Goal: Information Seeking & Learning: Learn about a topic

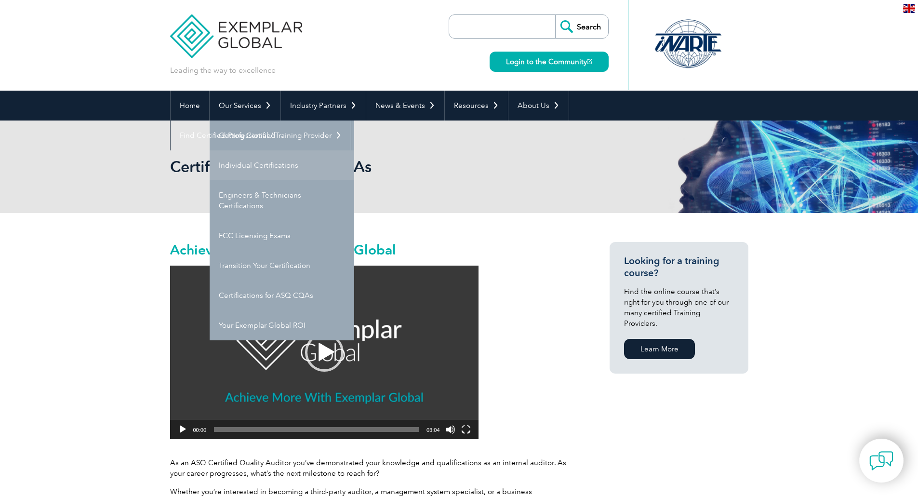
click at [257, 163] on link "Individual Certifications" at bounding box center [282, 165] width 145 height 30
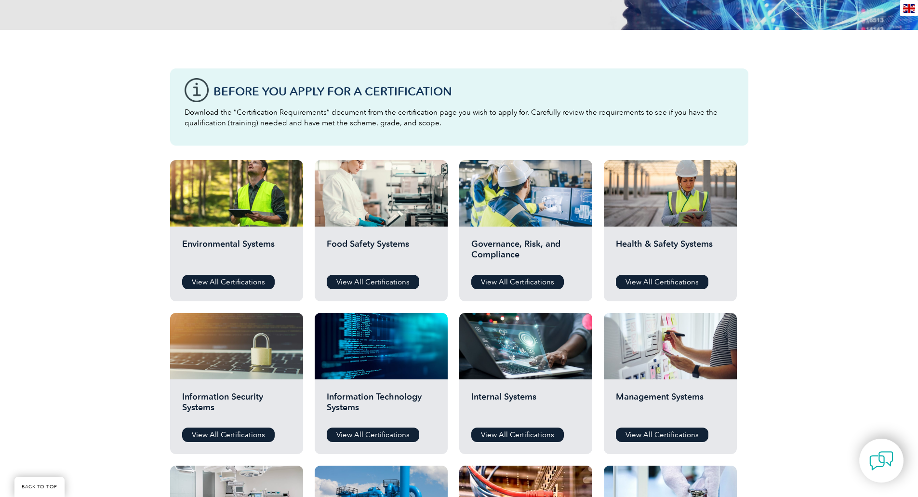
scroll to position [289, 0]
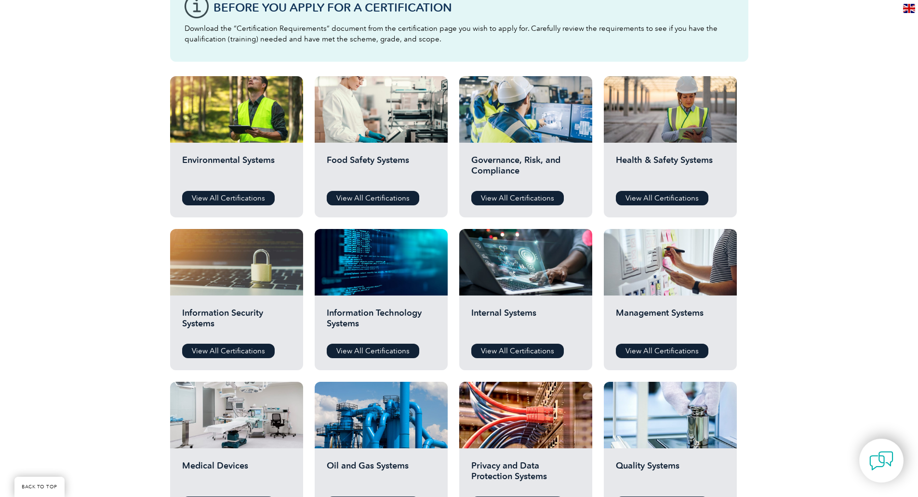
click at [837, 264] on div "Before You Apply For a Certification Download the “Certification Requirements” …" at bounding box center [459, 331] width 918 height 770
click at [96, 292] on div "Before You Apply For a Certification Download the “Certification Requirements” …" at bounding box center [459, 331] width 918 height 770
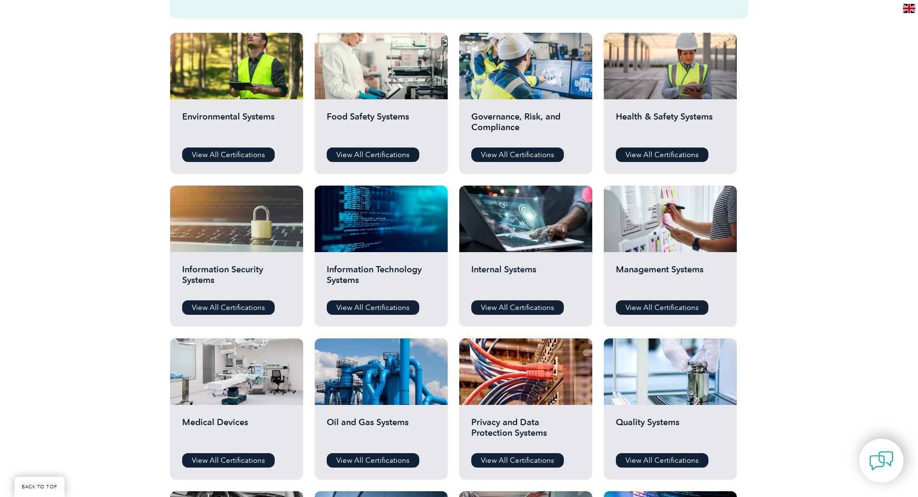
scroll to position [337, 0]
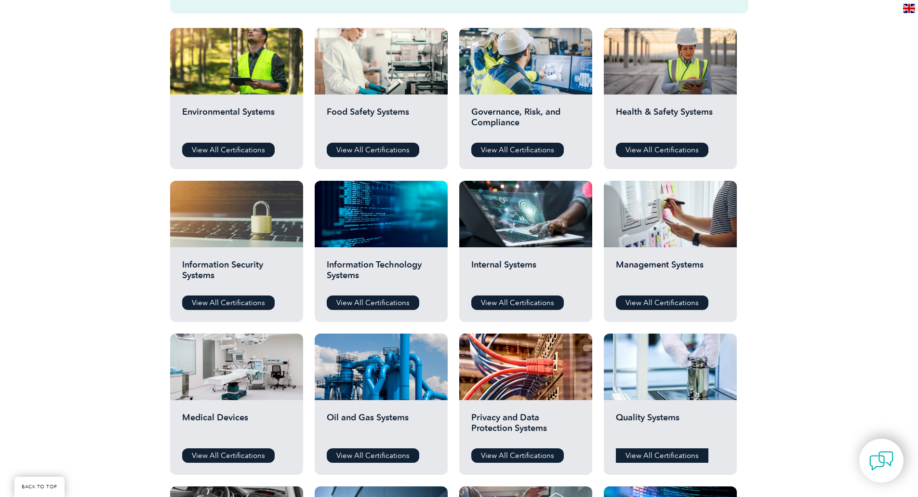
click at [664, 456] on link "View All Certifications" at bounding box center [662, 455] width 93 height 14
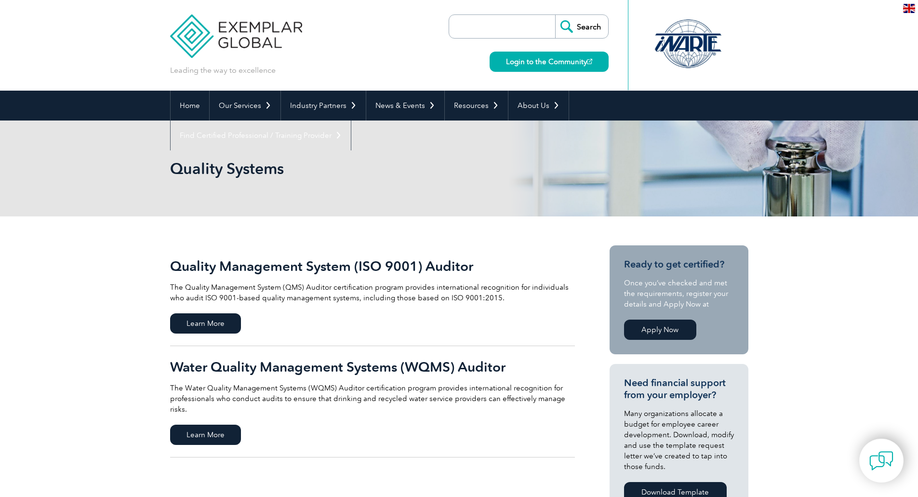
click at [200, 320] on span "Learn More" at bounding box center [205, 323] width 71 height 20
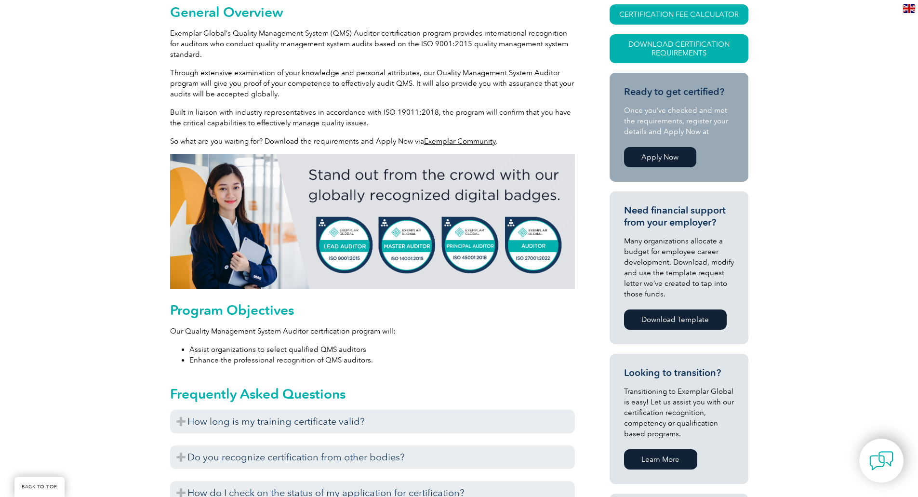
scroll to position [482, 0]
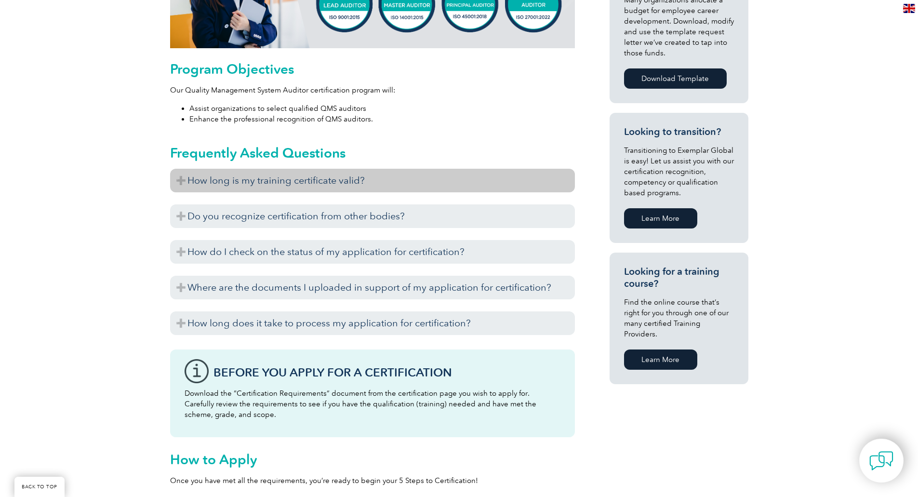
click at [261, 175] on h3 "How long is my training certificate valid?" at bounding box center [372, 181] width 405 height 24
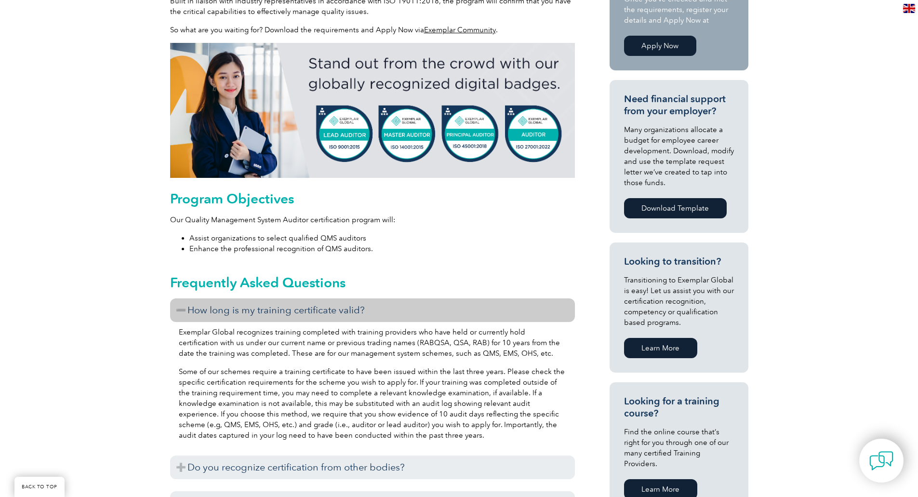
scroll to position [530, 0]
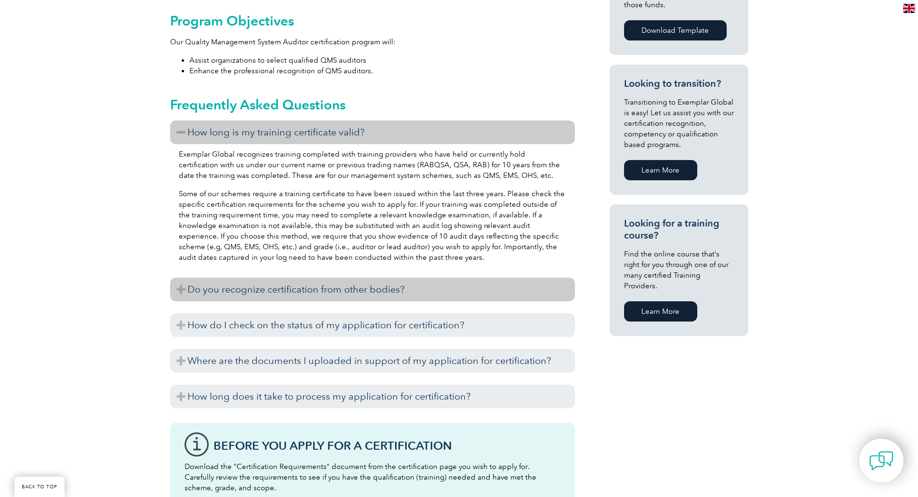
click at [397, 292] on h3 "Do you recognize certification from other bodies?" at bounding box center [372, 290] width 405 height 24
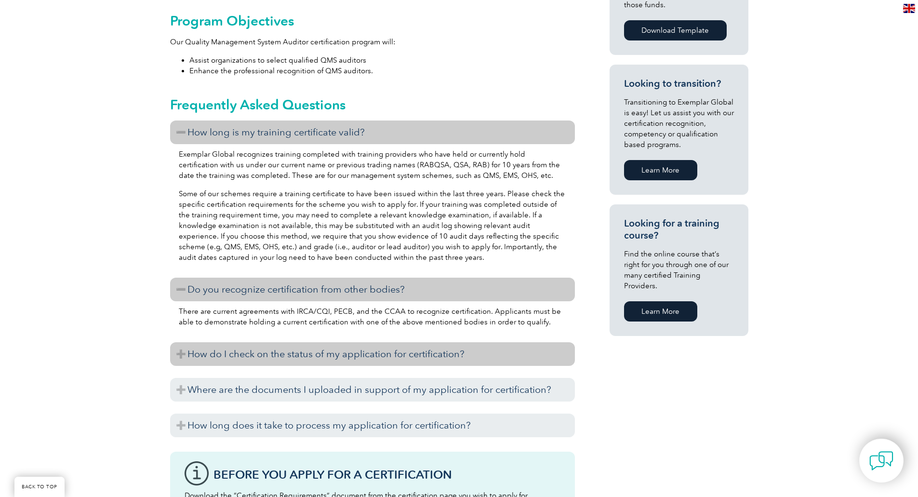
click at [390, 350] on h3 "How do I check on the status of my application for certification?" at bounding box center [372, 354] width 405 height 24
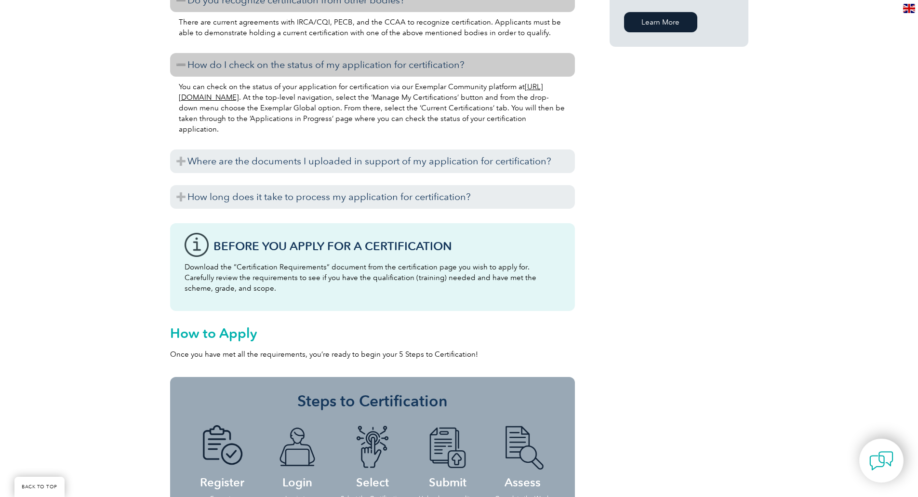
scroll to position [1012, 0]
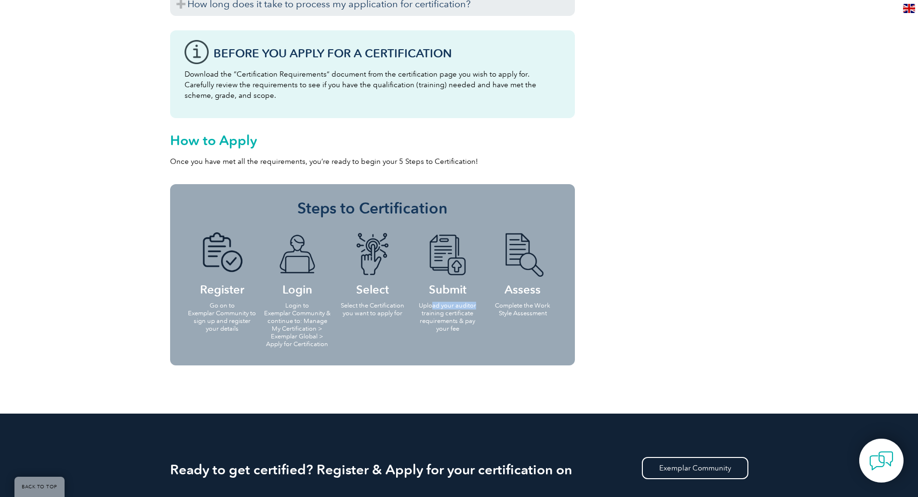
drag, startPoint x: 433, startPoint y: 307, endPoint x: 477, endPoint y: 309, distance: 43.9
click at [477, 309] on p "Upload your auditor training certificate requirements & pay your fee" at bounding box center [447, 317] width 69 height 31
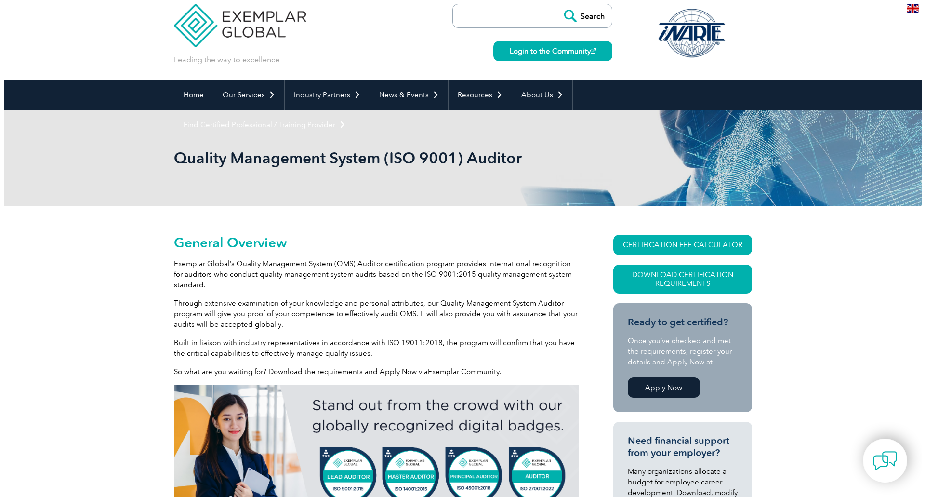
scroll to position [0, 0]
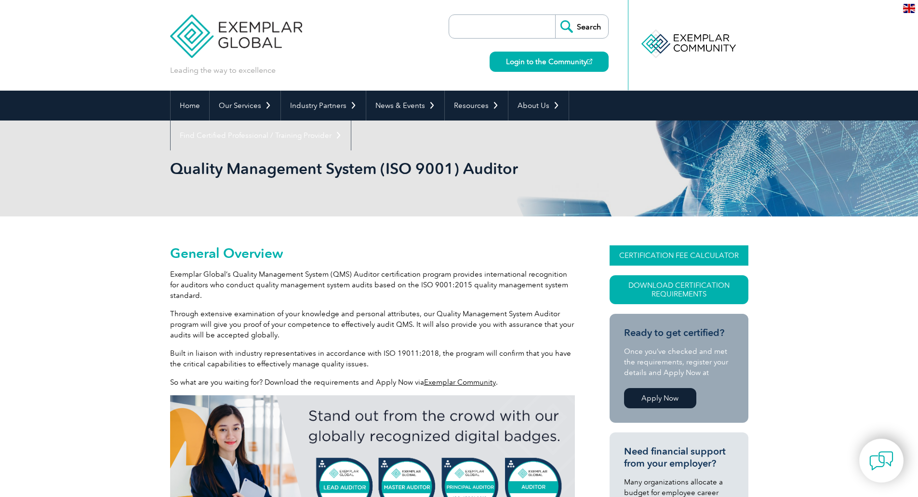
click at [667, 253] on link "CERTIFICATION FEE CALCULATOR" at bounding box center [679, 255] width 139 height 20
